Goal: Navigation & Orientation: Find specific page/section

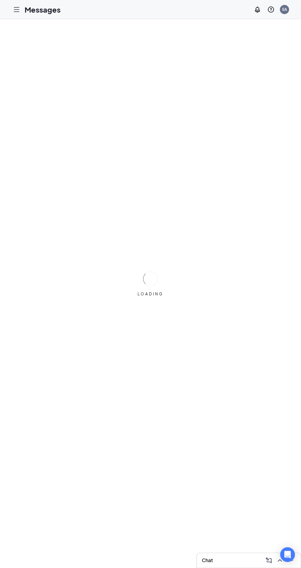
click at [20, 6] on icon "Hamburger" at bounding box center [16, 9] width 7 height 7
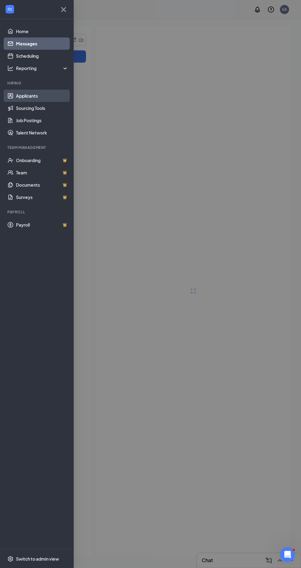
click at [21, 96] on link "Applicants" at bounding box center [42, 96] width 53 height 12
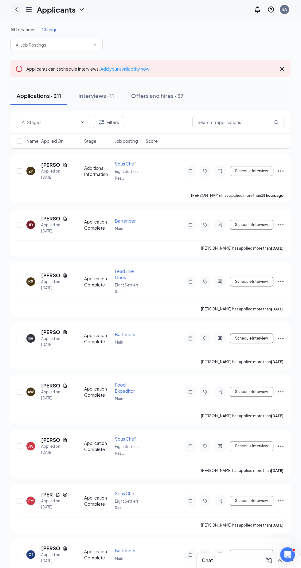
click at [17, 9] on icon "ChevronLeft" at bounding box center [16, 9] width 7 height 7
click at [31, 7] on icon "Hamburger" at bounding box center [28, 9] width 5 height 4
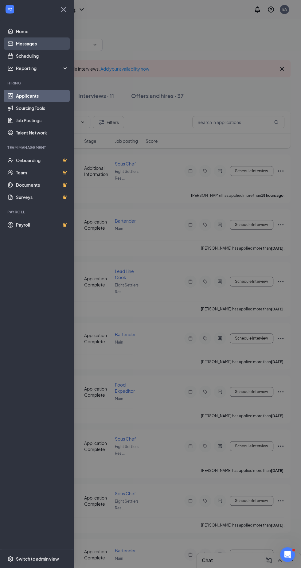
click at [40, 43] on link "Messages" at bounding box center [42, 43] width 53 height 12
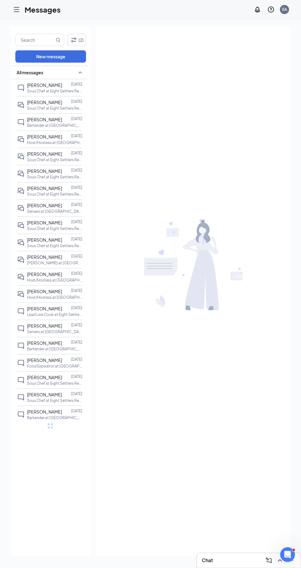
click at [16, 10] on icon "Hamburger" at bounding box center [16, 9] width 5 height 4
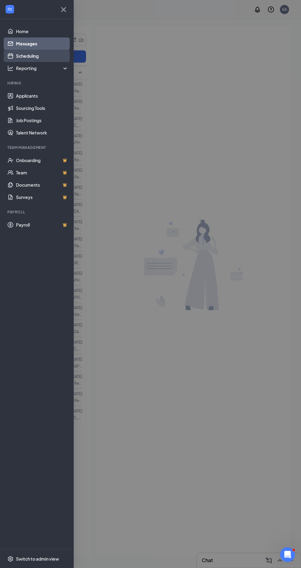
click at [45, 52] on link "Scheduling" at bounding box center [42, 56] width 53 height 12
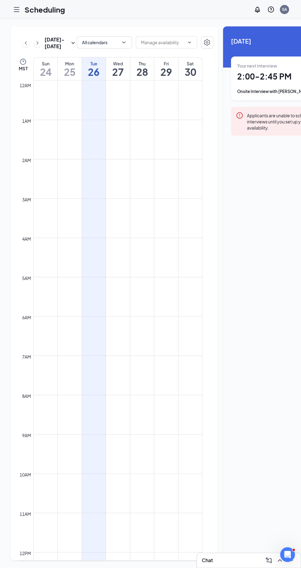
scroll to position [302, 0]
